Goal: Information Seeking & Learning: Learn about a topic

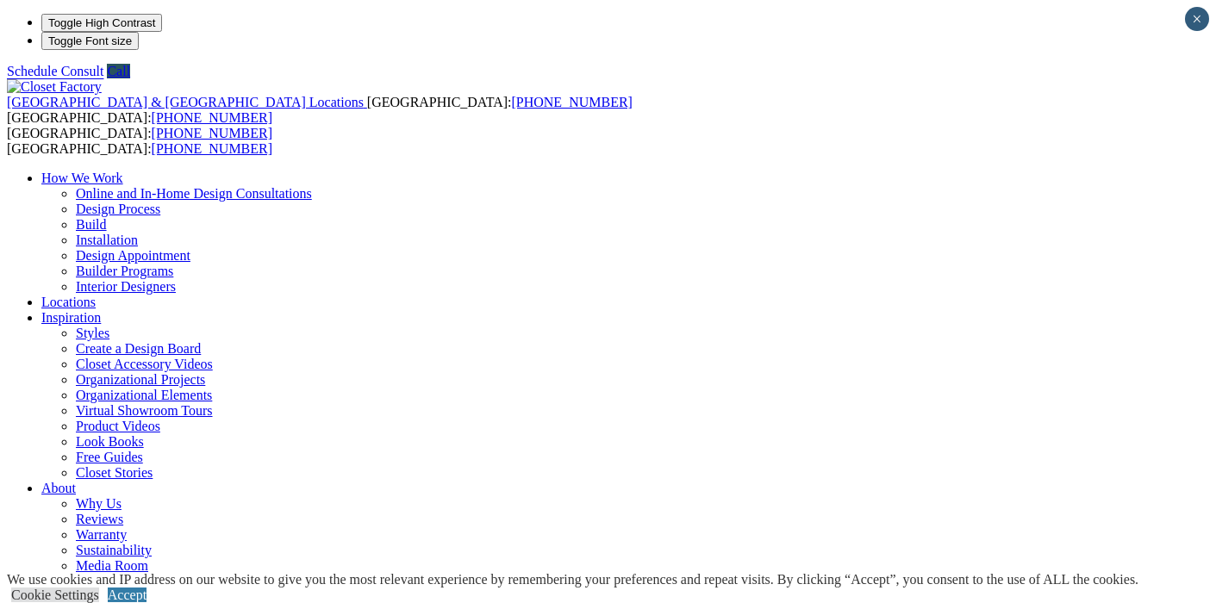
click at [76, 481] on link "About" at bounding box center [58, 488] width 34 height 15
click at [888, 171] on ul "How We Work Online and In-Home Design Consultations Design Process Build Instal…" at bounding box center [608, 411] width 1202 height 481
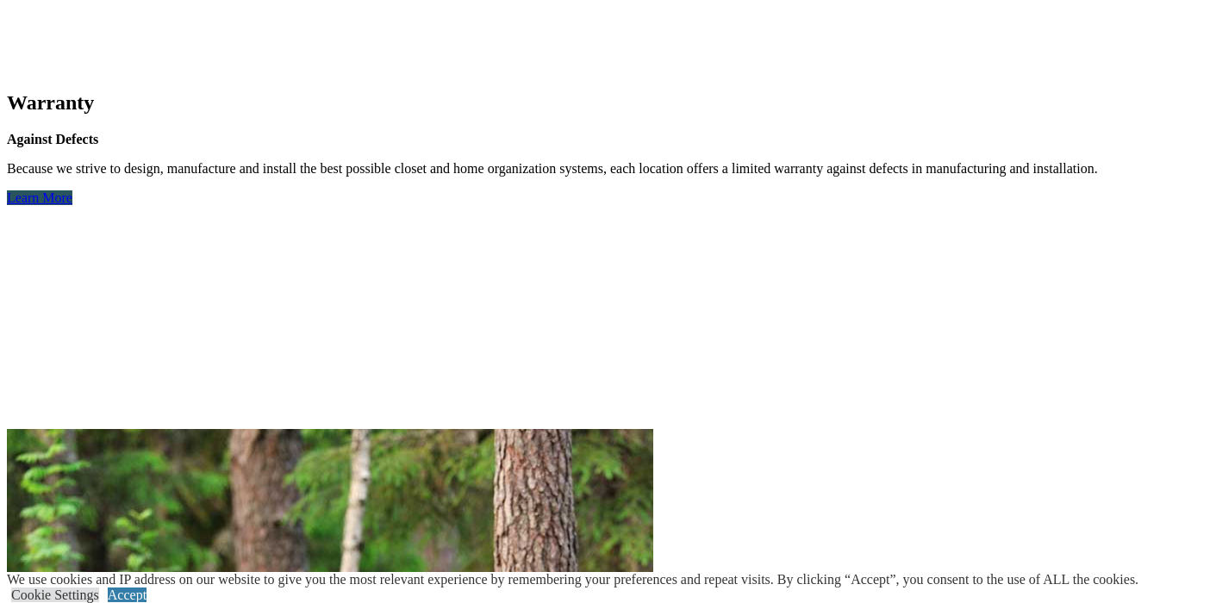
scroll to position [4916, 0]
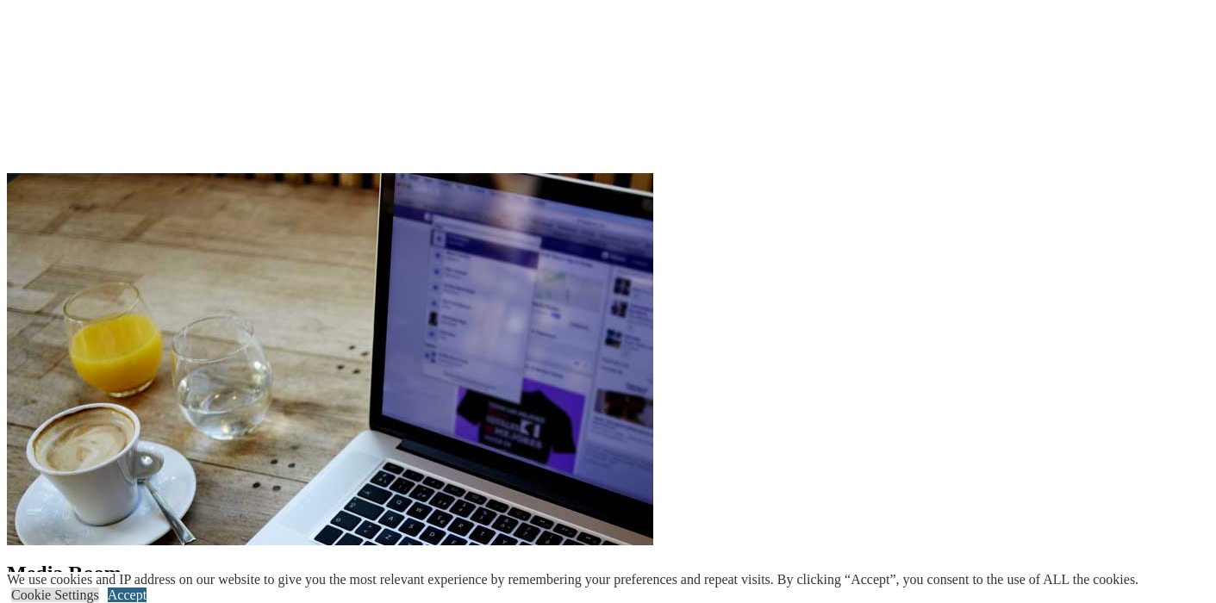
click at [147, 588] on link "Accept" at bounding box center [127, 595] width 39 height 15
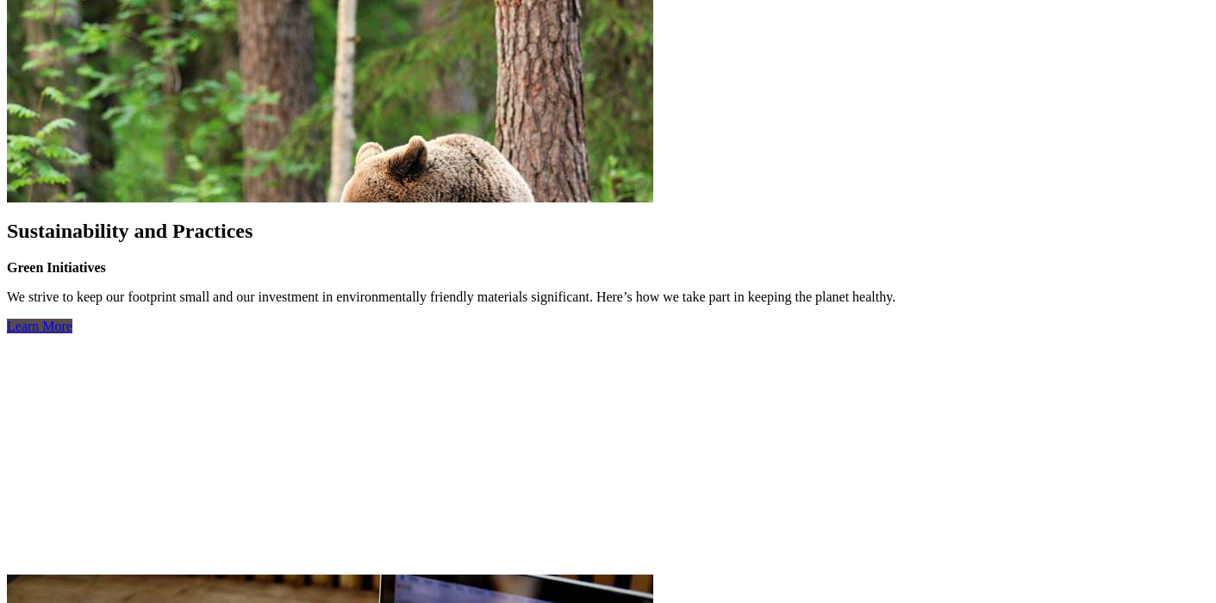
scroll to position [4391, 0]
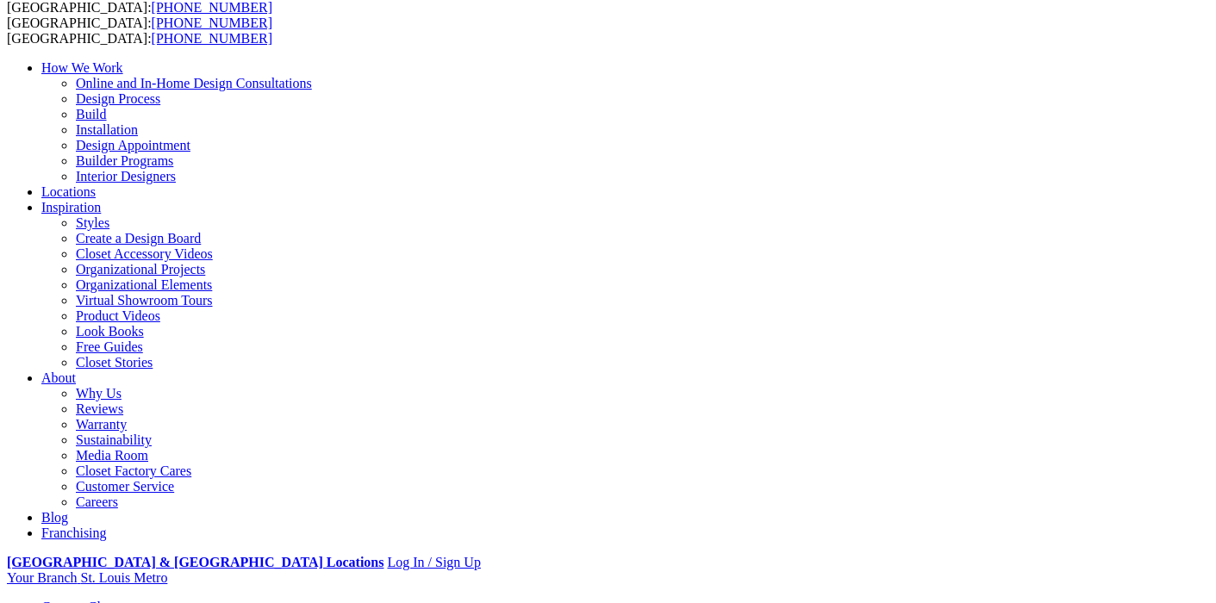
scroll to position [107, 0]
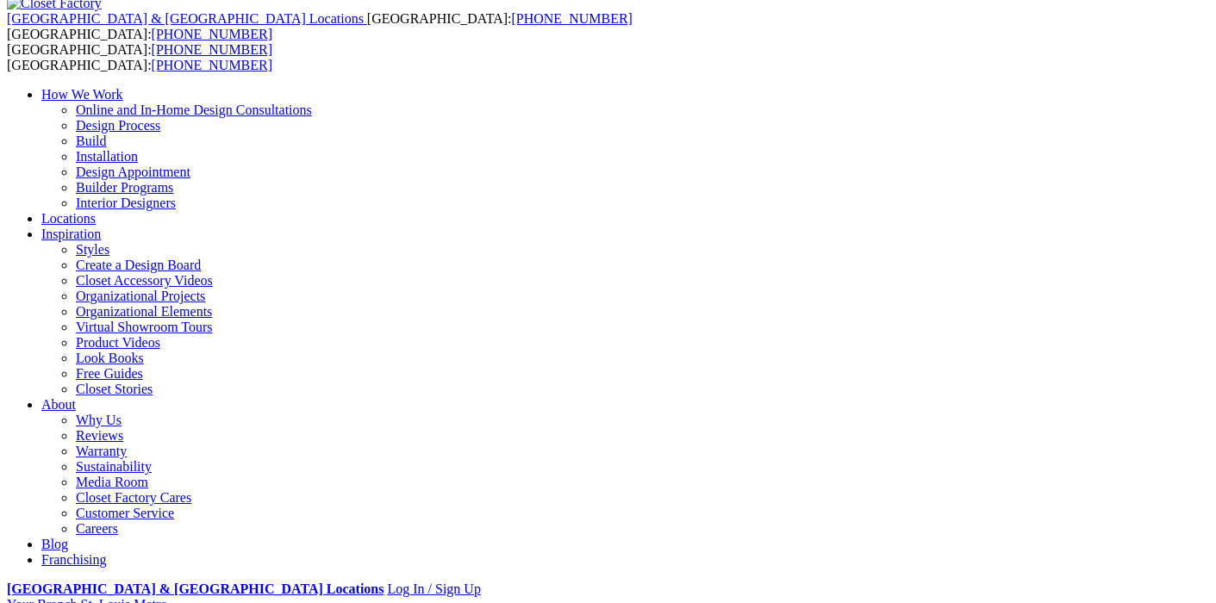
scroll to position [87, 0]
